Goal: Information Seeking & Learning: Learn about a topic

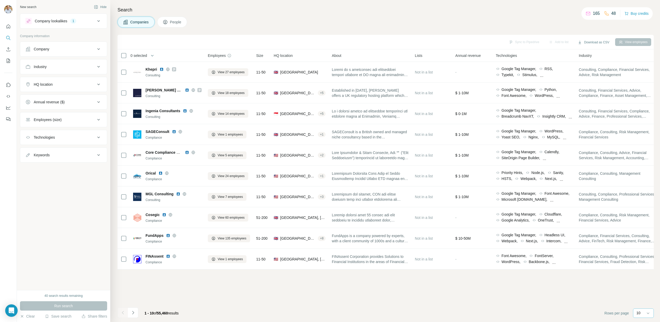
click at [641, 313] on div "10" at bounding box center [643, 312] width 13 height 5
click at [643, 270] on div "60" at bounding box center [644, 273] width 18 height 9
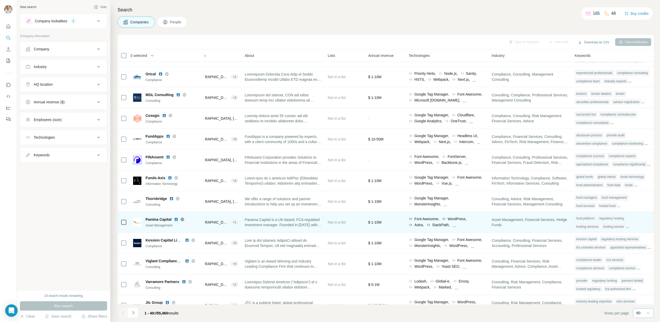
scroll to position [99, 90]
drag, startPoint x: 145, startPoint y: 220, endPoint x: 173, endPoint y: 219, distance: 28.8
click at [173, 219] on div "Panima Capital Asset Management" at bounding box center [167, 222] width 69 height 11
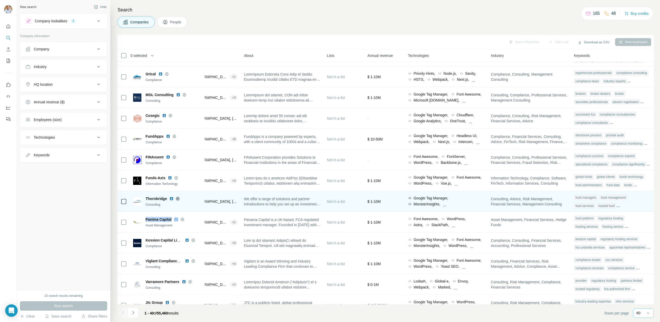
scroll to position [99, 92]
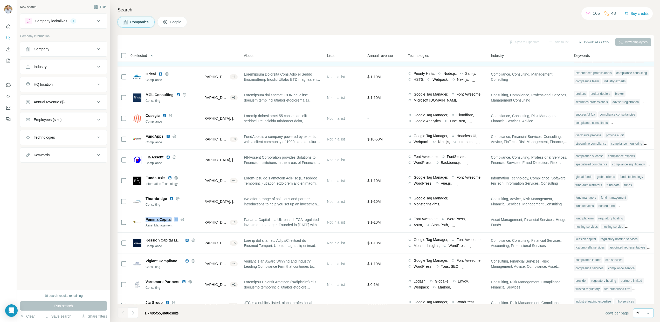
copy span "Panima Capital"
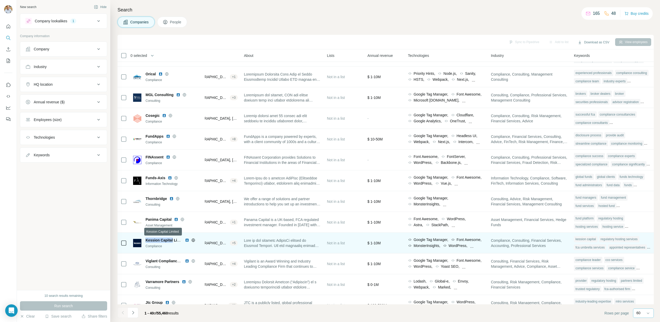
drag, startPoint x: 145, startPoint y: 240, endPoint x: 173, endPoint y: 239, distance: 27.8
click at [173, 239] on span "Kession Capital Limited" at bounding box center [166, 240] width 41 height 4
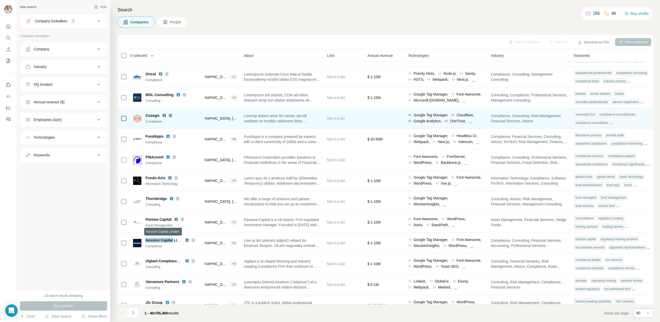
copy span "Kession Capital"
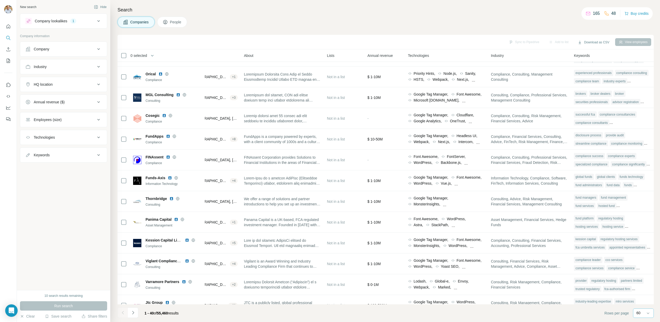
drag, startPoint x: 381, startPoint y: 54, endPoint x: 377, endPoint y: 59, distance: 5.6
click at [379, 57] on span "Annual revenue" at bounding box center [380, 55] width 25 height 5
click at [377, 59] on th "Annual revenue" at bounding box center [385, 55] width 41 height 12
click at [379, 57] on span "Annual revenue" at bounding box center [380, 55] width 25 height 5
click at [380, 57] on span "Annual revenue" at bounding box center [380, 55] width 25 height 5
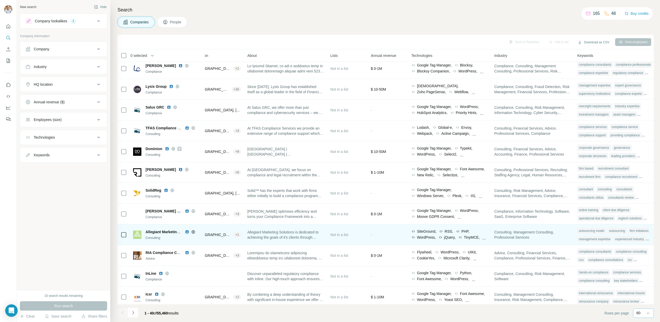
scroll to position [588, 87]
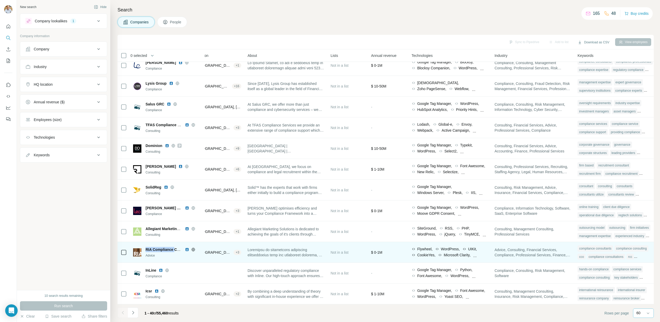
drag, startPoint x: 174, startPoint y: 250, endPoint x: 145, endPoint y: 250, distance: 28.6
click at [145, 250] on div "RIA Compliance Consultants Advice" at bounding box center [167, 252] width 69 height 11
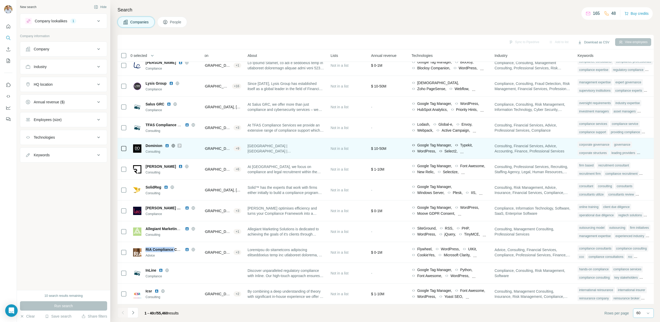
copy span "RIA Compliance"
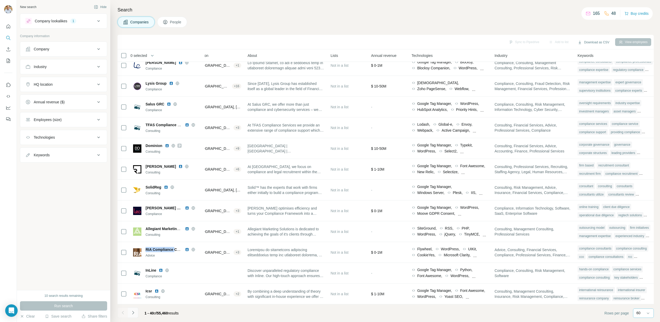
click at [132, 312] on icon "Navigate to next page" at bounding box center [133, 312] width 5 height 5
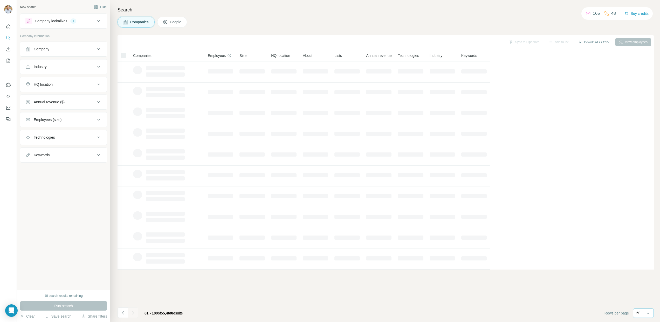
scroll to position [0, 0]
click at [69, 154] on div "Keywords" at bounding box center [60, 154] width 70 height 5
click at [63, 163] on input "text" at bounding box center [58, 167] width 66 height 9
type input "*******"
click at [57, 306] on div "Run search" at bounding box center [63, 305] width 87 height 9
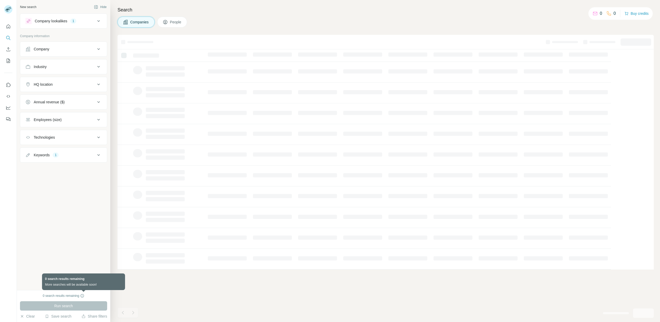
click at [83, 296] on icon at bounding box center [82, 296] width 4 height 4
click at [80, 240] on div "New search Hide Company lookalikes 1 Company information Company Industry HQ lo…" at bounding box center [63, 145] width 93 height 290
